Goal: Task Accomplishment & Management: Manage account settings

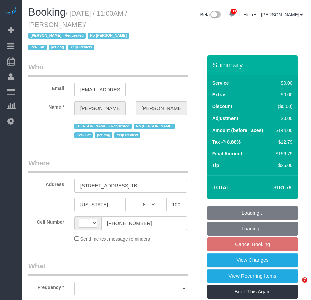
select select "NY"
select select "string:stripe-pm_1OkwPH4VGloSiKo78WibfSNg"
select select "number:89"
select select "number:90"
select select "number:14"
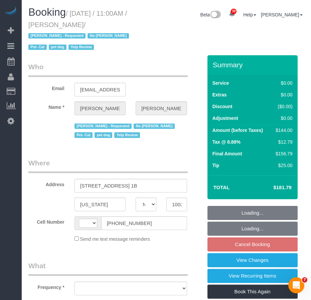
select select "number:5"
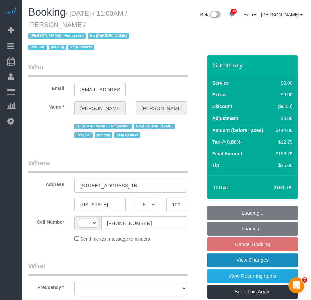
select select "string:US"
select select "object:972"
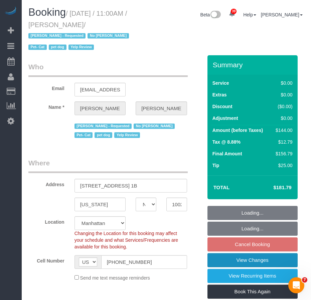
select select "1"
select select "spot4"
select select "object:1517"
select select "1"
click at [240, 261] on link "View Changes" at bounding box center [253, 260] width 90 height 14
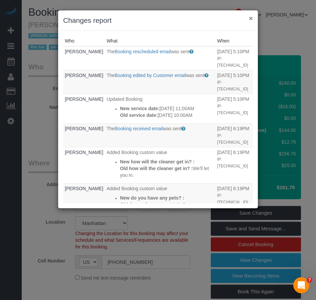
click at [251, 18] on button "×" at bounding box center [251, 18] width 4 height 7
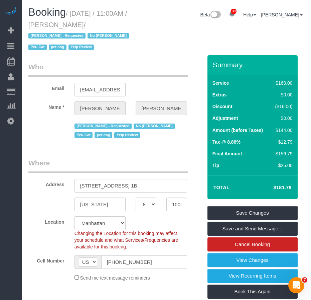
drag, startPoint x: 61, startPoint y: 25, endPoint x: 106, endPoint y: 25, distance: 45.1
click at [106, 25] on small "/ November 16, 2025 / 11:00AM / Heather Levine / Jamie Parker - Requested No Li…" at bounding box center [79, 30] width 103 height 41
copy small "Heather Levine"
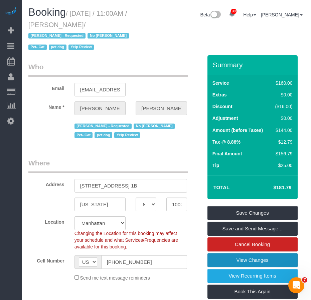
click at [233, 258] on link "View Changes" at bounding box center [253, 260] width 90 height 14
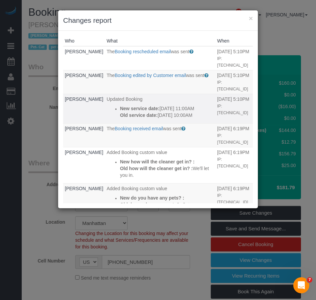
drag, startPoint x: 141, startPoint y: 127, endPoint x: 103, endPoint y: 109, distance: 42.9
click at [120, 109] on div "New service date: 11/16/2025 11:00AM Old service date: 11/06/2025 10:00AM" at bounding box center [167, 111] width 94 height 13
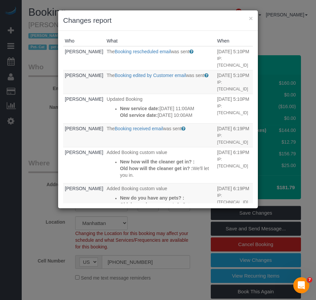
copy div "New service date: 11/16/2025 11:00AM Old service date: 11/06/2025 10:00AM"
click at [250, 19] on button "×" at bounding box center [251, 18] width 4 height 7
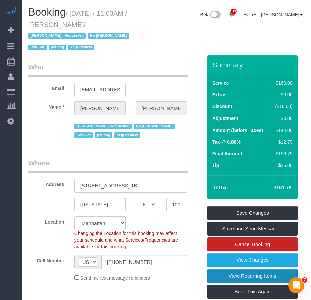
click at [225, 277] on link "View Recurring Items" at bounding box center [253, 275] width 90 height 14
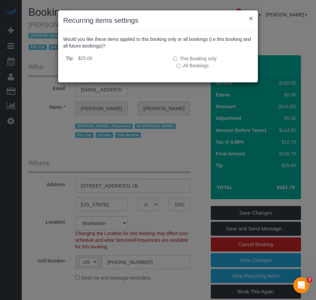
click at [250, 19] on button "×" at bounding box center [251, 18] width 4 height 7
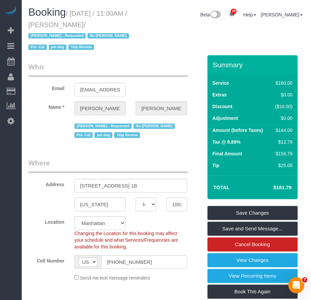
drag, startPoint x: 62, startPoint y: 25, endPoint x: 107, endPoint y: 24, distance: 45.1
click at [107, 24] on small "/ November 16, 2025 / 11:00AM / Heather Levine / Jamie Parker - Requested No Li…" at bounding box center [79, 30] width 103 height 41
copy small "Heather Levine"
drag, startPoint x: 47, startPoint y: 92, endPoint x: 130, endPoint y: 66, distance: 86.9
click at [130, 66] on legend "Who" at bounding box center [107, 69] width 159 height 15
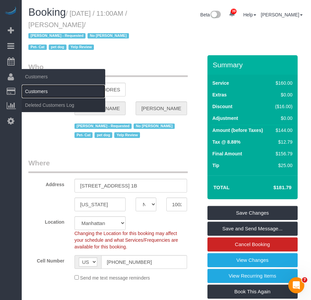
click at [40, 91] on link "Customers" at bounding box center [64, 91] width 84 height 13
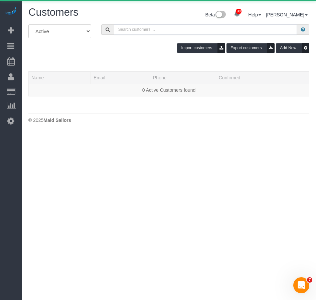
click at [128, 31] on input "text" at bounding box center [205, 29] width 183 height 10
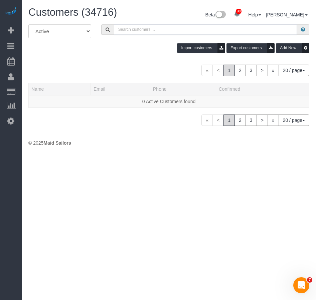
paste input "Heather Levine"
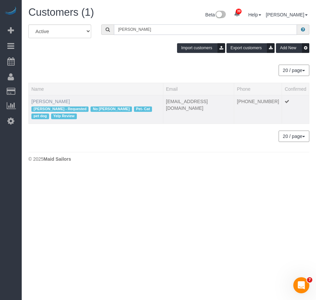
type input "Heather Levine"
click at [45, 99] on link "Heather Levine" at bounding box center [50, 101] width 38 height 5
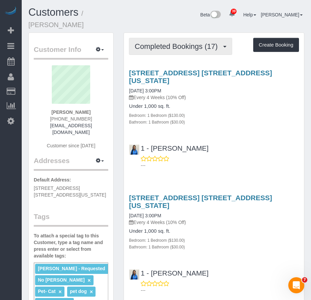
click at [181, 42] on span "Completed Bookings (17)" at bounding box center [178, 46] width 86 height 8
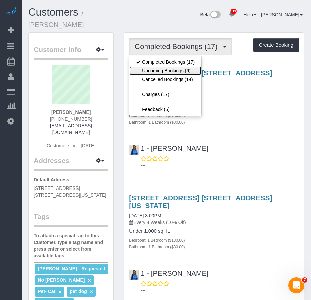
click at [164, 66] on link "Upcoming Bookings (6)" at bounding box center [165, 70] width 72 height 9
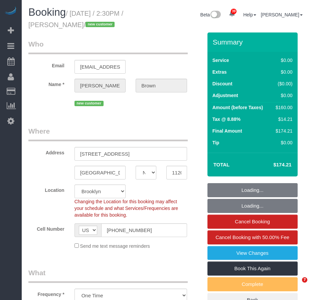
select select "NY"
select select "number:89"
select select "number:90"
select select "number:15"
select select "number:7"
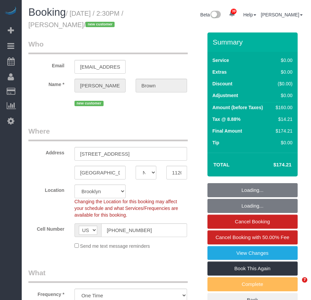
select select "1"
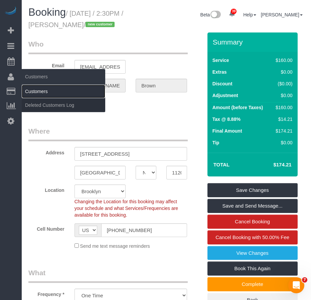
click at [36, 91] on link "Customers" at bounding box center [64, 91] width 84 height 13
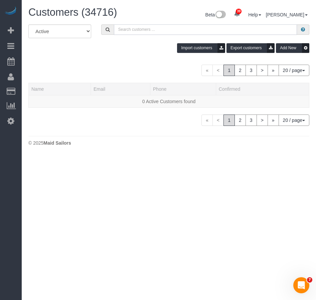
click at [159, 30] on input "text" at bounding box center [205, 29] width 183 height 10
paste input "Maribel Campos (NYC Cleaner) Hola buenas tardes , disculpe quería comentarles a…"
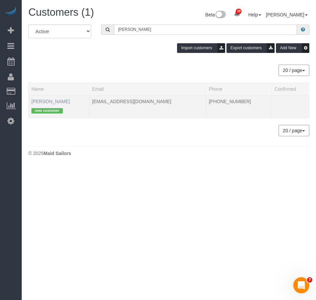
type input "Jason Brown"
click at [57, 103] on link "Jason Brown" at bounding box center [50, 101] width 38 height 5
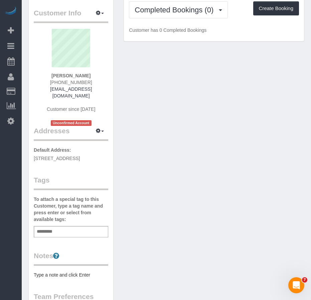
scroll to position [67, 0]
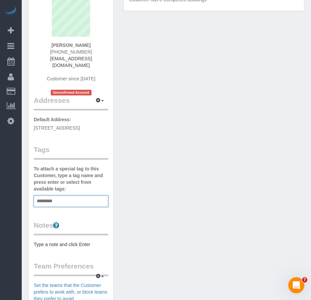
click at [57, 197] on input "text" at bounding box center [46, 201] width 23 height 9
drag, startPoint x: 84, startPoint y: 190, endPoint x: 30, endPoint y: 194, distance: 53.6
click at [30, 194] on div "Customer Info Edit Contact Info Send Message Email Preferences Special Sales Ta…" at bounding box center [71, 203] width 85 height 474
click at [77, 197] on input "**********" at bounding box center [57, 201] width 45 height 9
drag, startPoint x: 80, startPoint y: 193, endPoint x: 30, endPoint y: 193, distance: 49.5
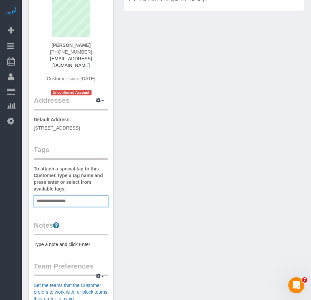
click at [30, 193] on div "Customer Info Edit Contact Info Send Message Email Preferences Special Sales Ta…" at bounding box center [71, 203] width 85 height 474
type input "**********"
click at [157, 217] on div "Customer Info Edit Contact Info Send Message Email Preferences Special Sales Ta…" at bounding box center [166, 206] width 286 height 481
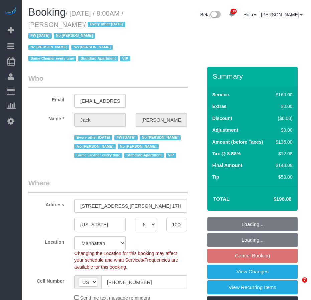
select select "NY"
select select "string:stripe-pm_1R9Bsk4VGloSiKo7ufTdcySD"
select select "number:56"
select select "number:78"
select select "number:15"
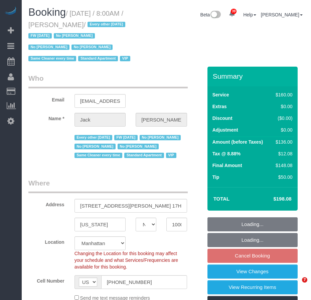
select select "number:6"
select select "spot1"
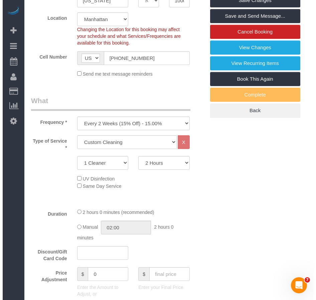
scroll to position [158, 0]
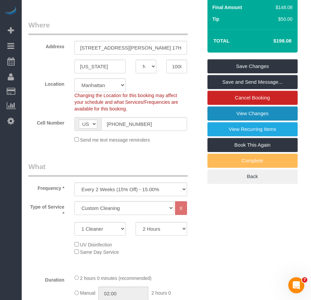
click at [232, 120] on link "View Changes" at bounding box center [253, 113] width 90 height 14
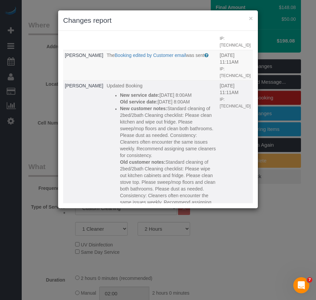
scroll to position [67, 0]
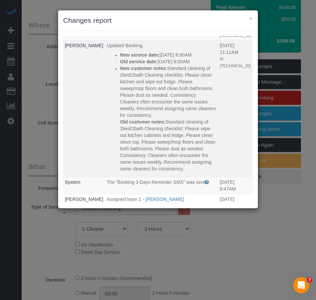
drag, startPoint x: 132, startPoint y: 148, endPoint x: 109, endPoint y: 94, distance: 58.6
click at [120, 94] on div "New customer notes: Standard cleaning of 2bed/2bath Cleaning checklist: Please …" at bounding box center [168, 118] width 97 height 107
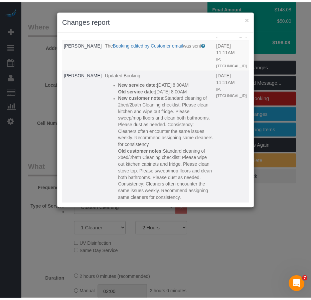
scroll to position [0, 0]
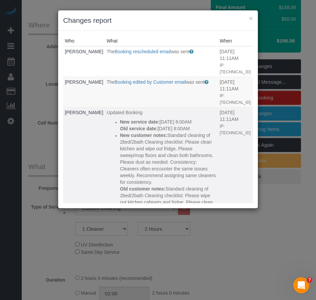
click at [107, 118] on ul "New service date: 10/18/2025 8:00AM Old service date: 10/17/2025 8:00AM New cus…" at bounding box center [162, 178] width 110 height 120
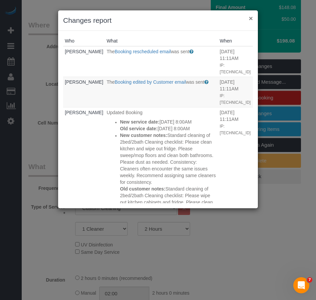
click at [252, 18] on button "×" at bounding box center [251, 18] width 4 height 7
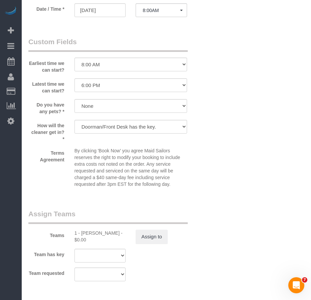
scroll to position [793, 0]
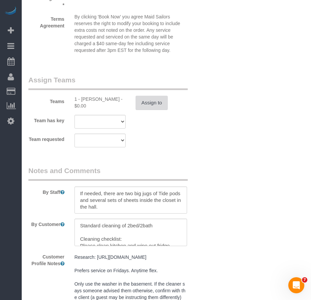
click at [154, 110] on button "Assign to" at bounding box center [152, 103] width 32 height 14
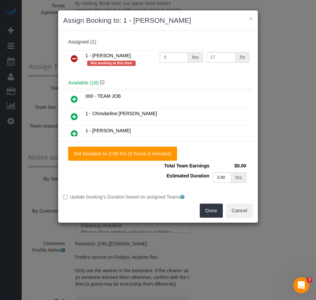
drag, startPoint x: 73, startPoint y: 59, endPoint x: 75, endPoint y: 62, distance: 4.3
click at [73, 59] on icon at bounding box center [74, 58] width 7 height 8
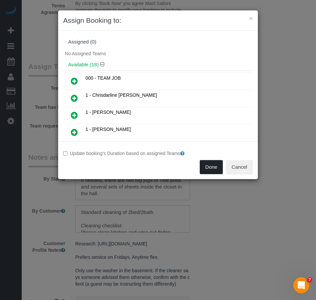
drag, startPoint x: 211, startPoint y: 164, endPoint x: 153, endPoint y: 81, distance: 101.4
click at [211, 157] on div "Update booking's Duration based on assigned Teams Done Cancel" at bounding box center [158, 159] width 200 height 27
click at [212, 169] on button "Done" at bounding box center [211, 167] width 23 height 14
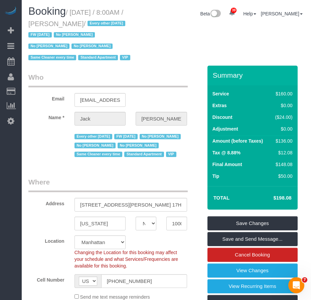
scroll to position [0, 0]
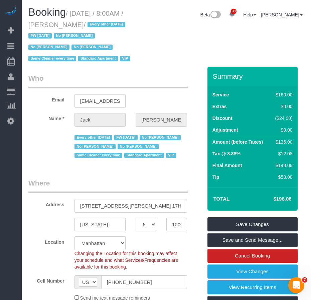
drag, startPoint x: 57, startPoint y: 24, endPoint x: 107, endPoint y: 26, distance: 49.9
click at [107, 26] on small "/ October 18, 2025 / 8:00AM / Jack Baughman / Every other Friday FW 02/02/2025 …" at bounding box center [80, 36] width 104 height 53
copy small "Jack Baughman"
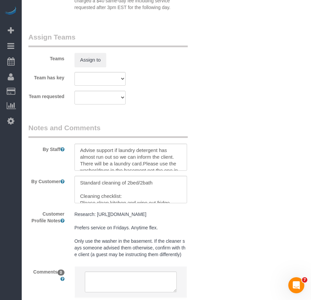
scroll to position [40, 0]
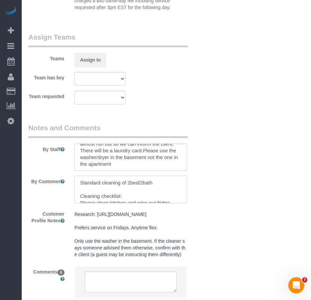
drag, startPoint x: 80, startPoint y: 194, endPoint x: 134, endPoint y: 202, distance: 54.7
click at [134, 202] on textarea at bounding box center [131, 189] width 113 height 27
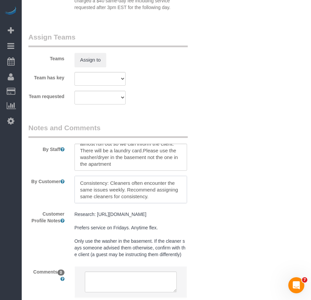
click at [173, 203] on textarea at bounding box center [131, 189] width 113 height 27
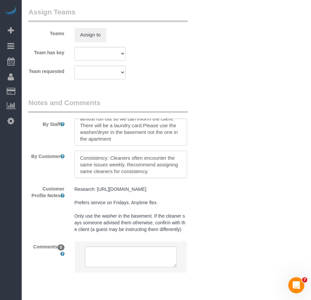
scroll to position [893, 0]
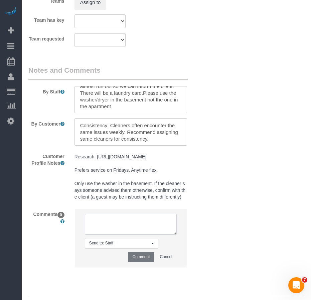
click at [134, 234] on textarea at bounding box center [131, 224] width 92 height 21
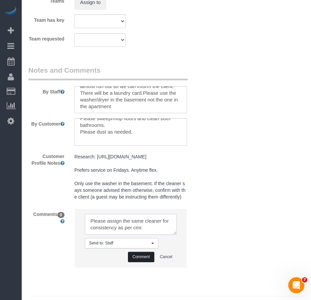
type textarea "Please assign the same cleaner for consistency as per cmr."
click at [145, 262] on button "Comment" at bounding box center [141, 256] width 26 height 10
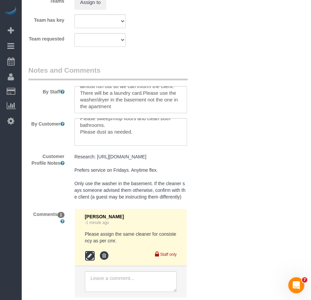
click at [87, 260] on icon at bounding box center [90, 255] width 10 height 10
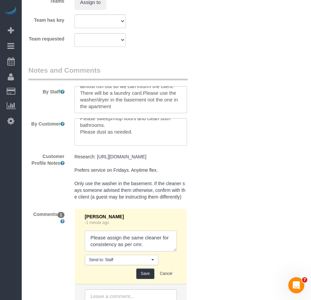
click at [151, 251] on textarea at bounding box center [131, 240] width 92 height 21
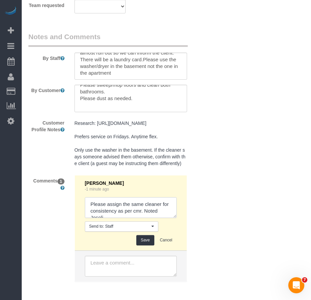
scroll to position [3, 0]
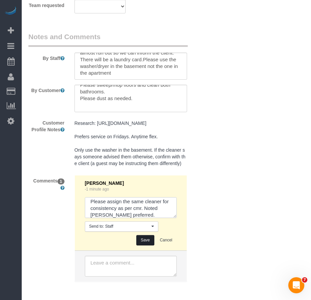
type textarea "Please assign the same cleaner for consistency as per cmr. Noted Joselin prefer…"
click at [145, 245] on button "Save" at bounding box center [145, 240] width 18 height 10
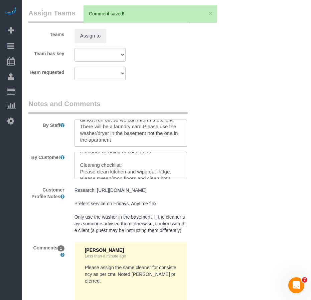
scroll to position [0, 0]
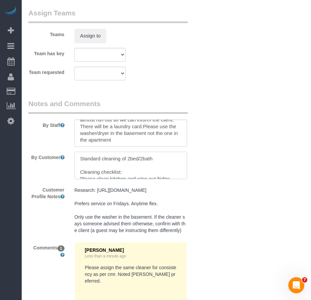
click at [80, 171] on textarea at bounding box center [131, 164] width 113 height 27
click at [80, 179] on textarea at bounding box center [131, 164] width 113 height 27
click at [135, 171] on textarea at bounding box center [131, 164] width 113 height 27
click at [131, 147] on textarea at bounding box center [131, 132] width 113 height 27
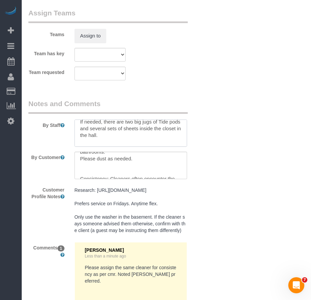
scroll to position [0, 0]
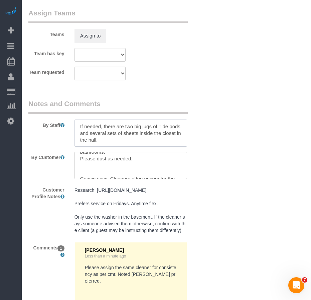
click at [80, 138] on textarea at bounding box center [131, 132] width 113 height 27
paste textarea "Cleaning checklist: Please clean kitchen and wipe out fridge. Please sweep/mop …"
drag, startPoint x: 97, startPoint y: 145, endPoint x: 79, endPoint y: 145, distance: 18.1
click at [79, 145] on textarea at bounding box center [131, 132] width 113 height 27
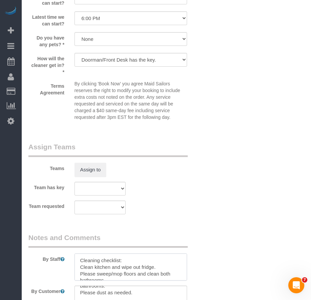
scroll to position [860, 0]
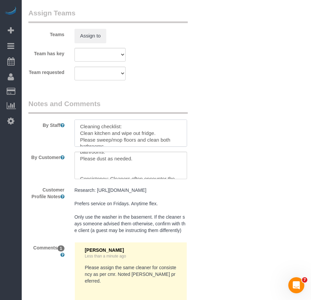
drag, startPoint x: 98, startPoint y: 151, endPoint x: 77, endPoint y: 151, distance: 21.4
click at [77, 147] on textarea at bounding box center [131, 132] width 113 height 27
drag, startPoint x: 122, startPoint y: 139, endPoint x: 133, endPoint y: 139, distance: 11.7
click at [133, 139] on textarea at bounding box center [131, 132] width 113 height 27
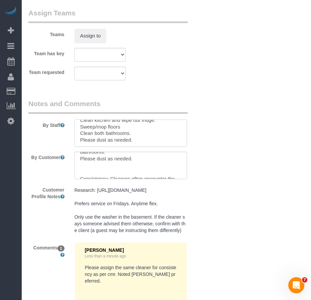
click at [140, 147] on textarea at bounding box center [131, 132] width 113 height 27
drag, startPoint x: 99, startPoint y: 152, endPoint x: 76, endPoint y: 152, distance: 23.1
click at [76, 147] on textarea at bounding box center [131, 132] width 113 height 27
click at [125, 147] on textarea at bounding box center [131, 132] width 113 height 27
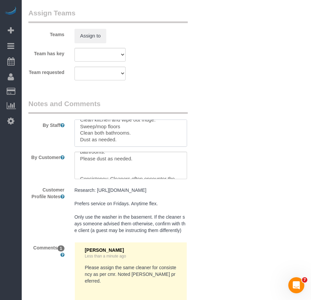
scroll to position [0, 0]
click at [81, 146] on textarea at bounding box center [131, 132] width 113 height 27
click at [81, 147] on textarea at bounding box center [131, 132] width 113 height 27
click at [81, 144] on textarea at bounding box center [131, 132] width 113 height 27
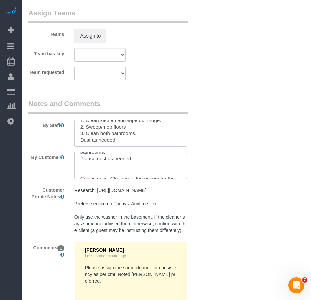
click at [80, 147] on textarea at bounding box center [131, 132] width 113 height 27
click at [125, 147] on textarea at bounding box center [131, 132] width 113 height 27
click at [98, 147] on textarea at bounding box center [131, 132] width 113 height 27
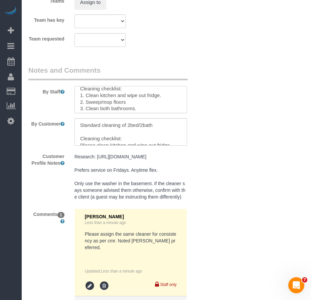
scroll to position [0, 0]
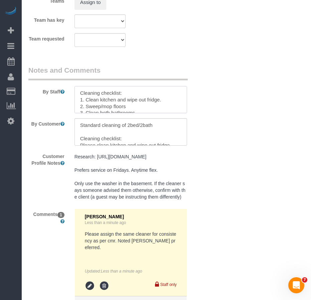
click at [81, 104] on textarea at bounding box center [131, 99] width 113 height 27
click at [127, 113] on textarea at bounding box center [131, 99] width 113 height 27
drag, startPoint x: 127, startPoint y: 118, endPoint x: 85, endPoint y: 119, distance: 42.1
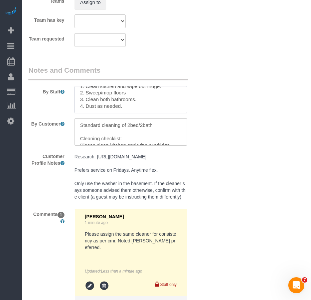
click at [85, 113] on textarea at bounding box center [131, 99] width 113 height 27
click at [176, 106] on textarea at bounding box center [131, 99] width 113 height 27
paste textarea "Dust as needed."
click at [80, 112] on textarea at bounding box center [131, 99] width 113 height 27
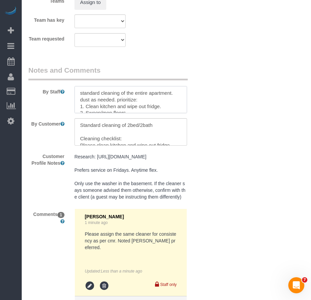
click at [151, 112] on textarea at bounding box center [131, 99] width 113 height 27
click at [90, 113] on textarea at bounding box center [131, 99] width 113 height 27
click at [91, 112] on textarea at bounding box center [131, 99] width 113 height 27
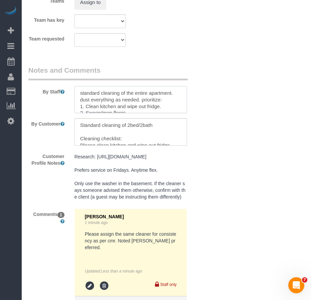
click at [142, 112] on textarea at bounding box center [131, 99] width 113 height 27
click at [147, 109] on textarea at bounding box center [131, 99] width 113 height 27
type textarea "standard cleaning of the entire apartment. dust everything as needed. Prioritiz…"
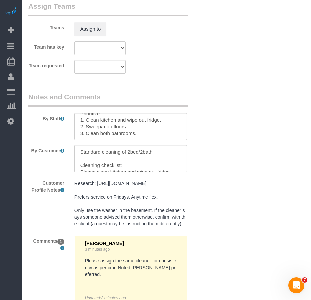
scroll to position [874, 0]
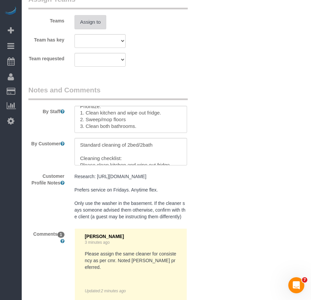
click at [92, 29] on button "Assign to" at bounding box center [91, 22] width 32 height 14
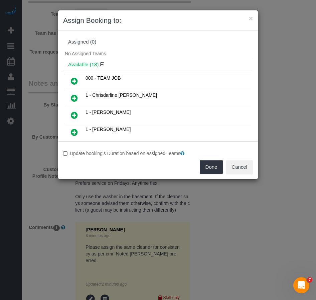
scroll to position [862, 0]
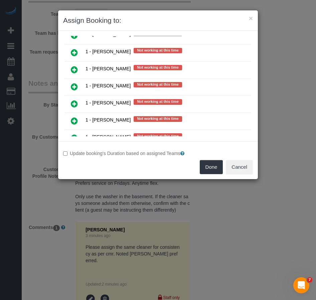
click at [75, 86] on icon at bounding box center [74, 87] width 7 height 8
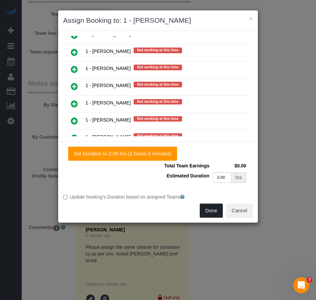
click at [205, 212] on button "Done" at bounding box center [211, 210] width 23 height 14
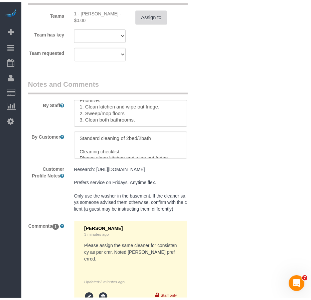
scroll to position [874, 0]
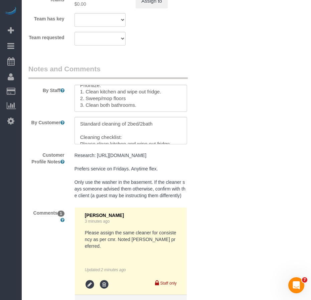
scroll to position [907, 0]
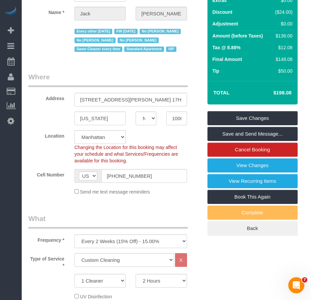
scroll to position [105, 0]
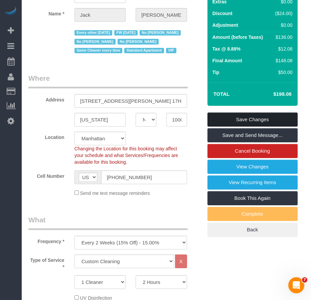
click at [221, 126] on link "Save Changes" at bounding box center [253, 119] width 90 height 14
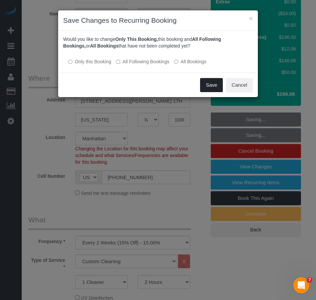
click at [211, 85] on button "Save" at bounding box center [211, 85] width 23 height 14
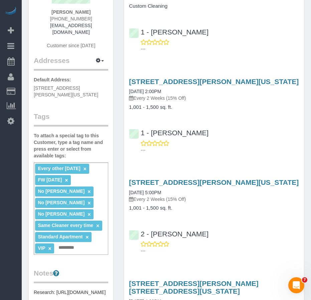
scroll to position [100, 0]
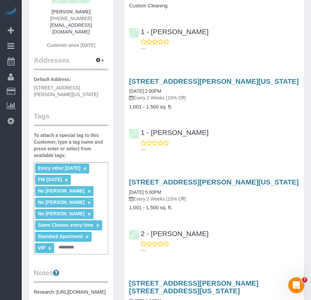
click at [61, 243] on input "text" at bounding box center [68, 247] width 23 height 9
type input "**********"
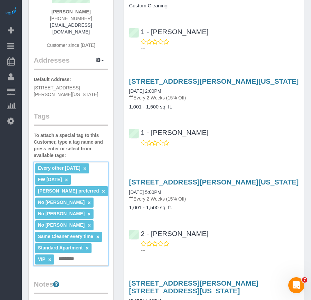
click at [81, 244] on div "Every other Friday × FW 02/02/2025 × Joselin preferred × No Chanda Douglas × No…" at bounding box center [71, 214] width 75 height 104
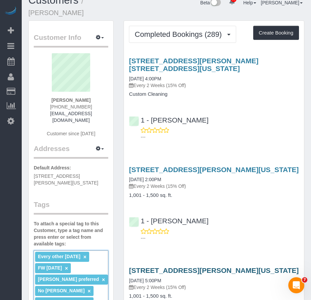
scroll to position [0, 0]
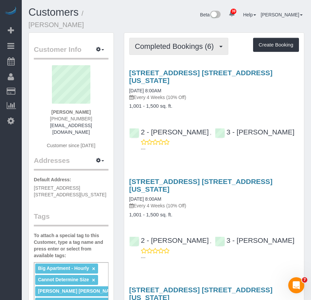
click at [150, 42] on button "Completed Bookings (6)" at bounding box center [178, 46] width 99 height 17
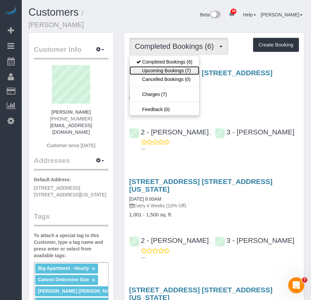
click at [154, 69] on link "Upcoming Bookings (7)" at bounding box center [164, 70] width 70 height 9
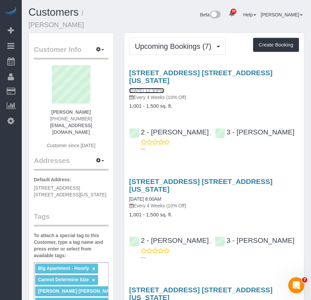
click at [148, 88] on link "[DATE] 12:30PM" at bounding box center [146, 90] width 35 height 5
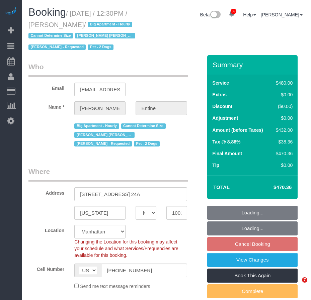
select select "NY"
select select "2"
select select "180"
select select "object:1084"
select select "string:stripe-pm_1RKl6b4VGloSiKo7ownJj6Pp"
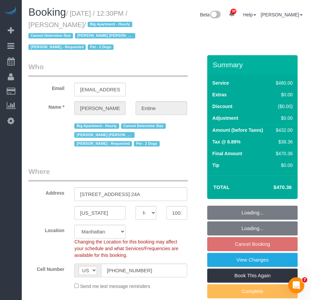
select select "number:56"
select select "number:73"
select select "number:13"
select select "number:6"
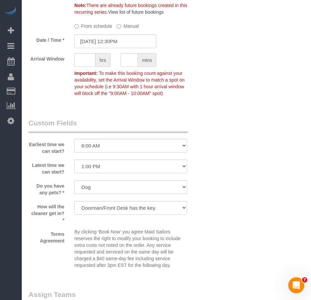
scroll to position [735, 0]
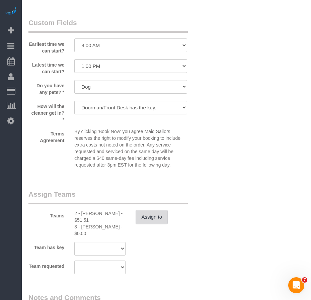
click at [157, 224] on button "Assign to" at bounding box center [151, 217] width 32 height 14
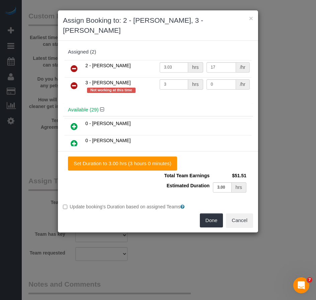
click at [75, 82] on icon at bounding box center [74, 86] width 7 height 8
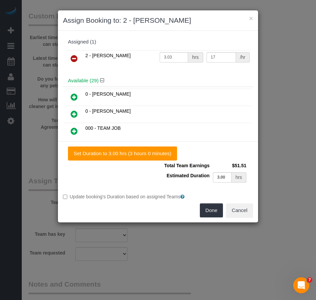
click at [73, 131] on icon at bounding box center [74, 131] width 7 height 8
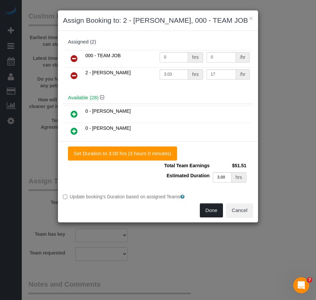
drag, startPoint x: 211, startPoint y: 211, endPoint x: 69, endPoint y: 211, distance: 142.4
click at [211, 211] on button "Done" at bounding box center [211, 210] width 23 height 14
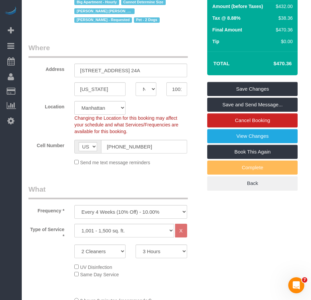
scroll to position [67, 0]
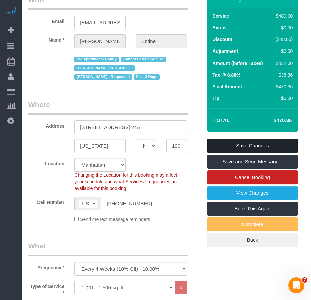
click at [227, 153] on link "Save Changes" at bounding box center [252, 146] width 90 height 14
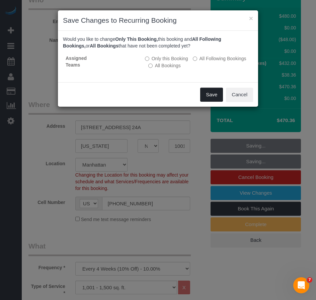
click at [212, 94] on button "Save" at bounding box center [211, 95] width 23 height 14
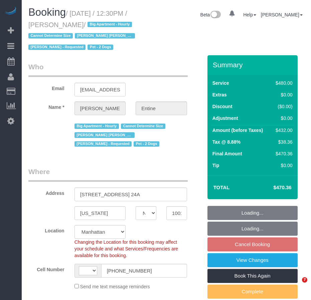
select select "NY"
select select "string:stripe-pm_1RKl6b4VGloSiKo7ownJj6Pp"
select select "2"
select select "180"
select select "number:56"
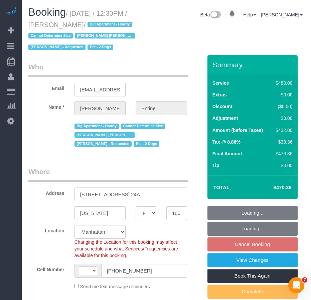
select select "number:73"
select select "number:13"
select select "number:6"
select select "object:824"
select select "string:[GEOGRAPHIC_DATA]"
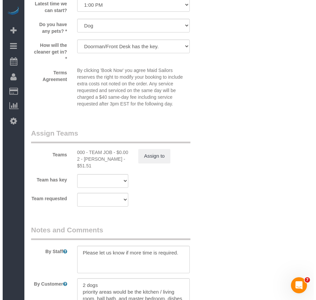
scroll to position [802, 0]
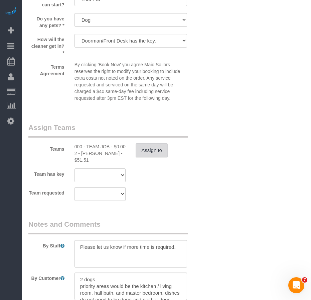
click at [153, 157] on button "Assign to" at bounding box center [152, 150] width 32 height 14
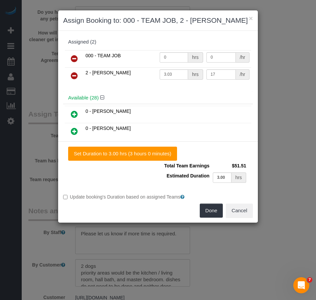
click at [74, 58] on icon at bounding box center [74, 58] width 7 height 8
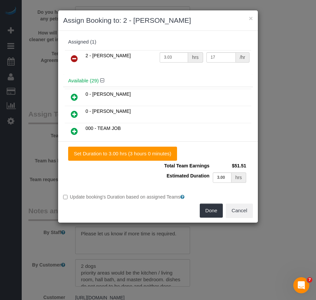
scroll to position [128, 0]
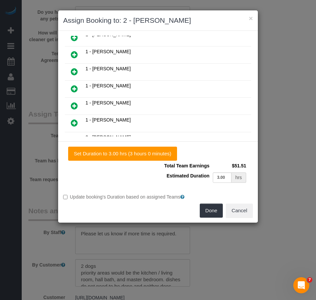
click at [73, 90] on icon at bounding box center [74, 89] width 7 height 8
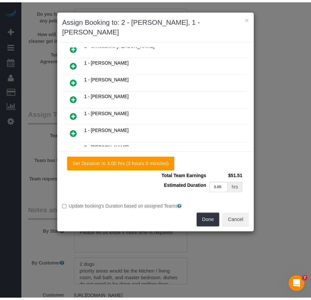
scroll to position [145, 0]
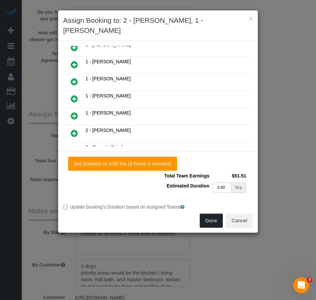
click at [213, 213] on button "Done" at bounding box center [211, 220] width 23 height 14
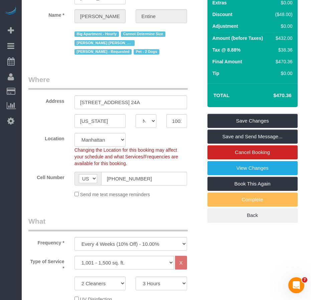
scroll to position [33, 0]
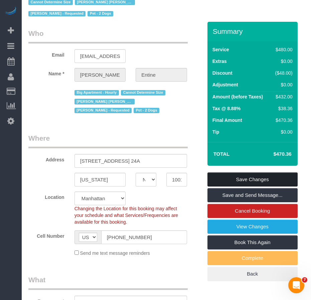
drag, startPoint x: 229, startPoint y: 190, endPoint x: 210, endPoint y: 152, distance: 42.8
click at [229, 186] on link "Save Changes" at bounding box center [253, 179] width 90 height 14
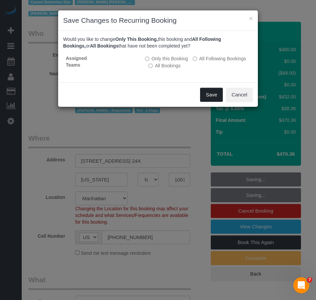
click at [209, 97] on button "Save" at bounding box center [211, 95] width 23 height 14
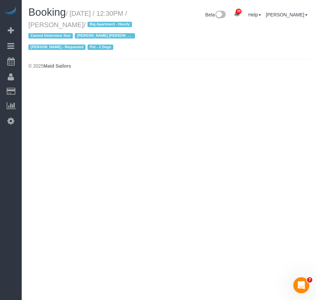
select select "NY"
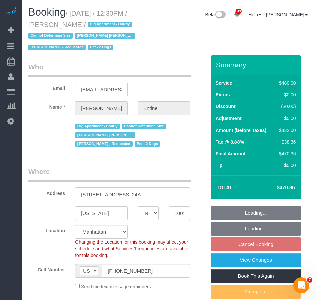
select select "object:4213"
select select "string:stripe-pm_1RKl6b4VGloSiKo7ownJj6Pp"
select select "2"
select select "180"
